Goal: Task Accomplishment & Management: Complete application form

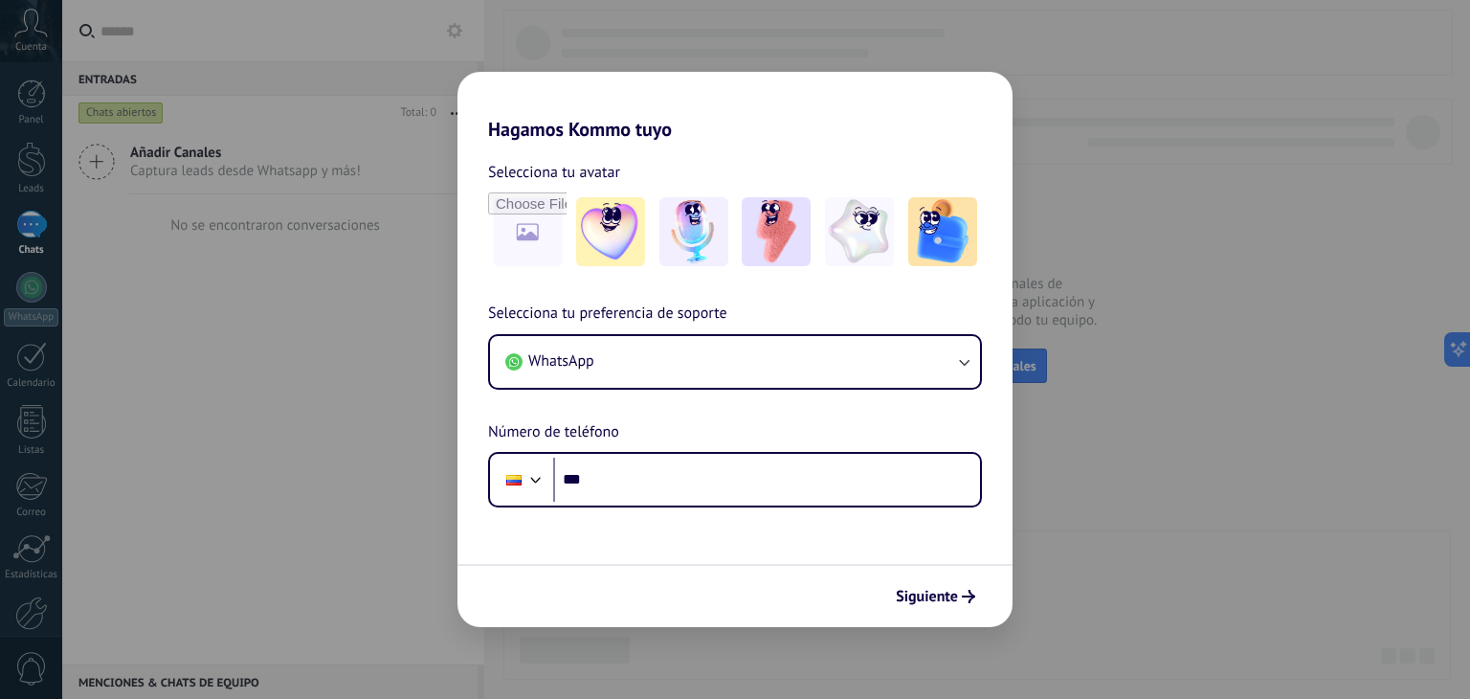
click at [1247, 251] on div "Hagamos Kommo tuyo Selecciona tu avatar Selecciona tu preferencia de soporte Wh…" at bounding box center [735, 349] width 1470 height 699
click at [359, 224] on div "Hagamos Kommo tuyo Selecciona tu avatar Selecciona tu preferencia de soporte Wh…" at bounding box center [735, 349] width 1470 height 699
click at [605, 238] on img at bounding box center [610, 231] width 69 height 69
click at [941, 599] on span "Siguiente" at bounding box center [927, 596] width 62 height 13
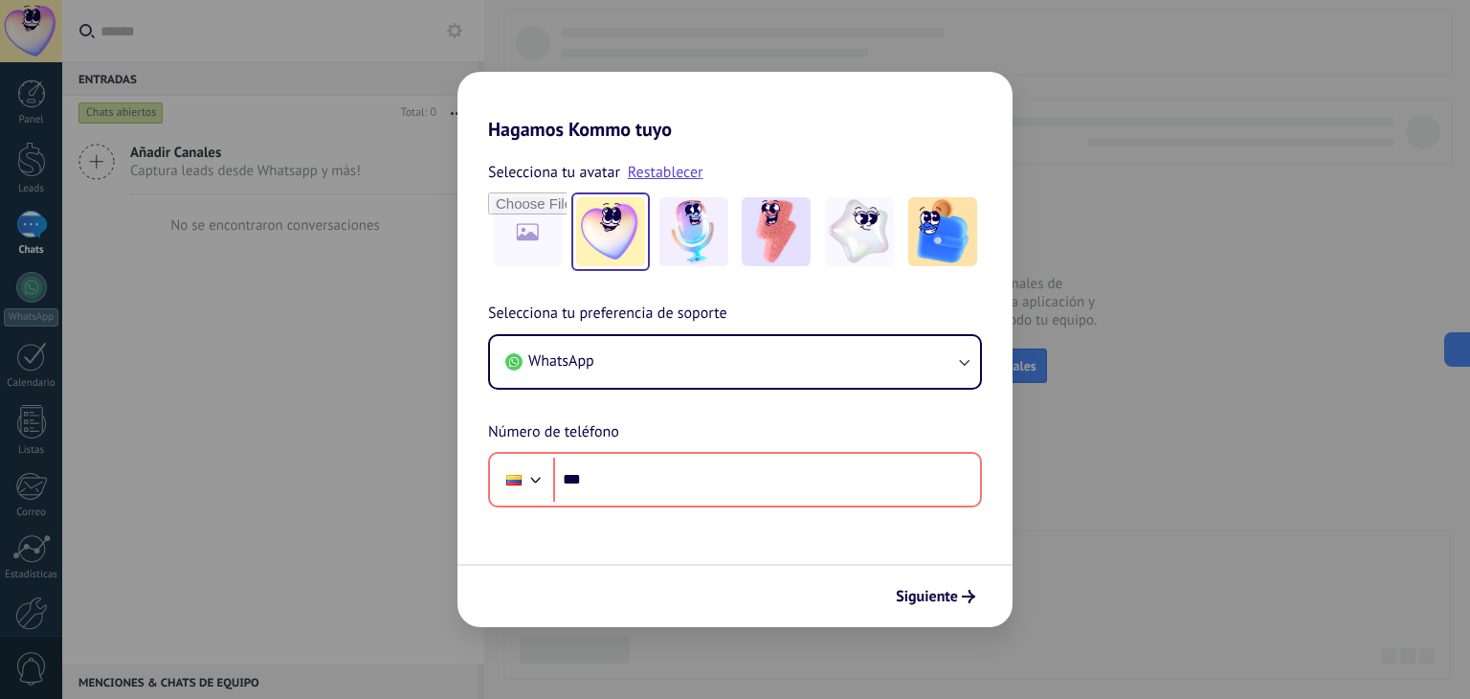
click at [1206, 397] on div "Hagamos Kommo tuyo Selecciona tu avatar Restablecer Selecciona tu preferencia d…" at bounding box center [735, 349] width 1470 height 699
